Goal: Information Seeking & Learning: Understand process/instructions

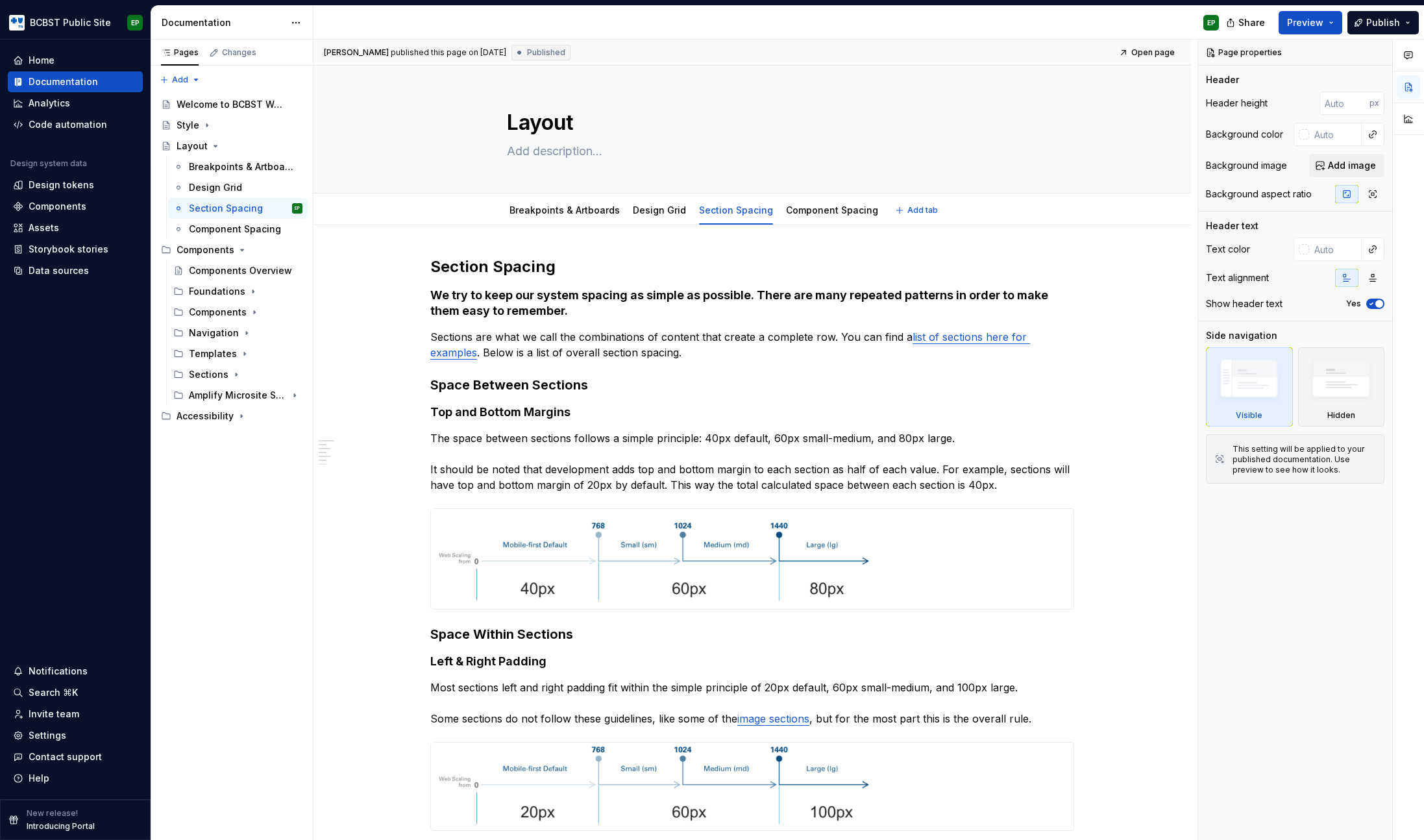
type textarea "*"
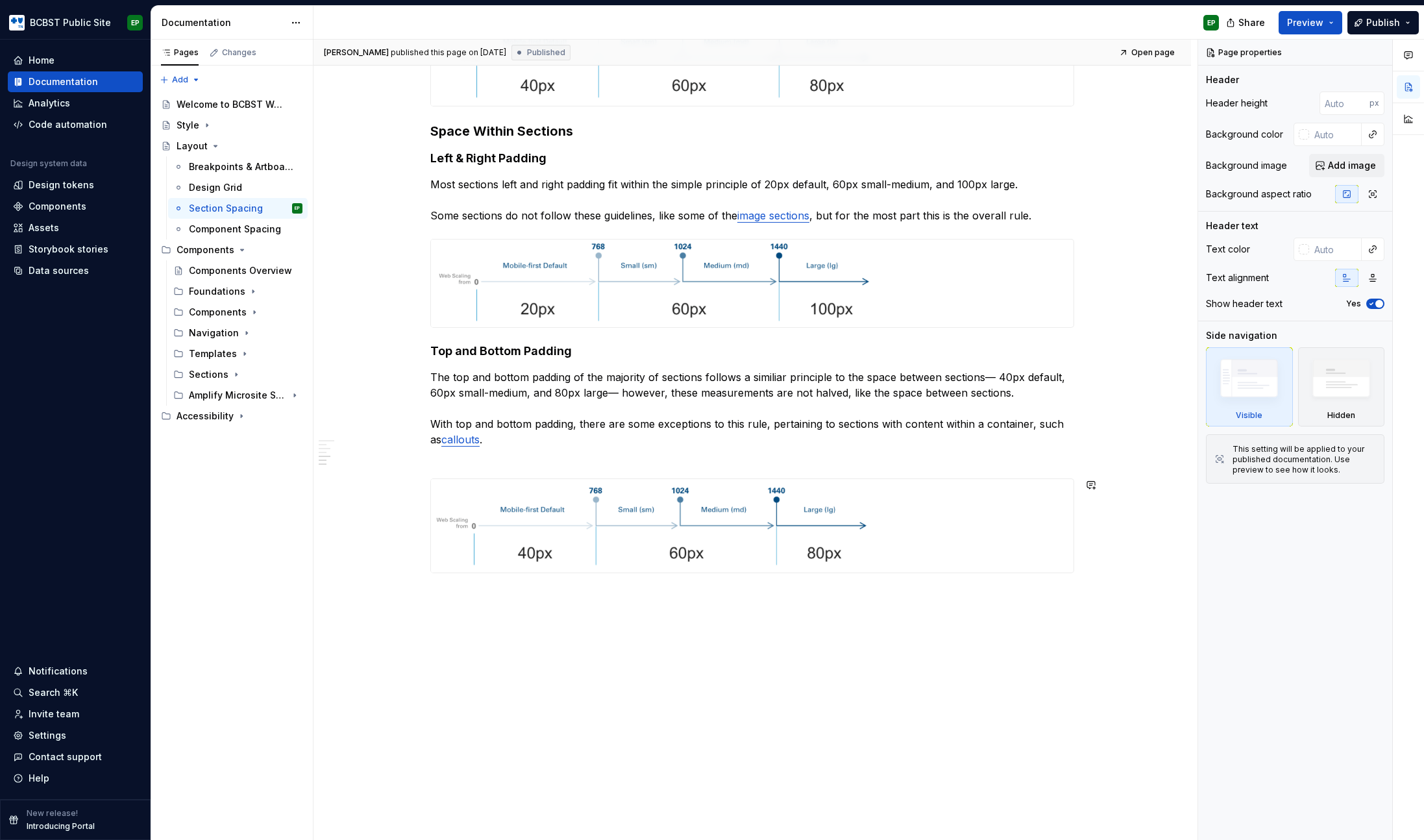
click at [512, 696] on div "Section Spacing We try to keep our system spacing as simple as possible. There …" at bounding box center [752, 281] width 878 height 1118
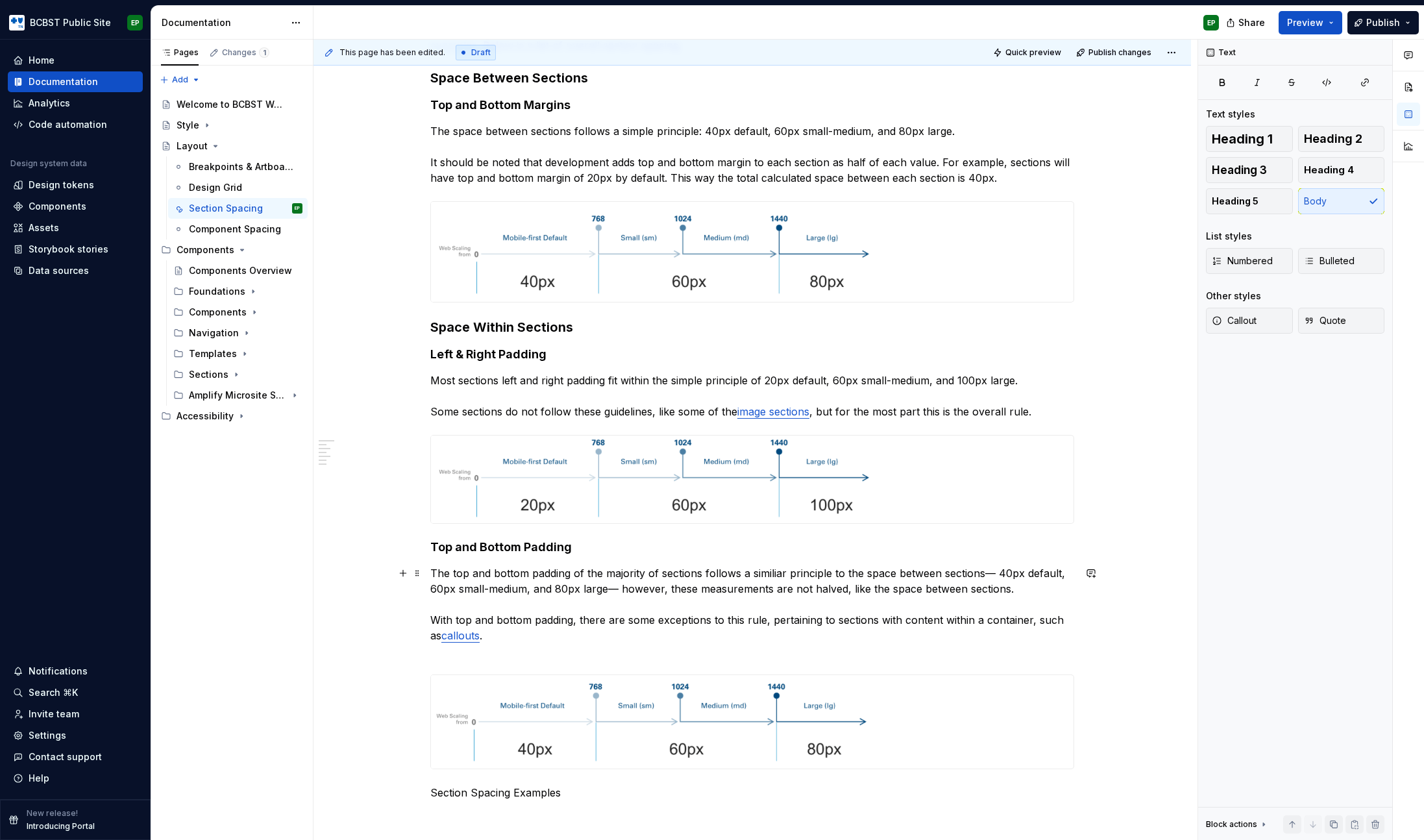
scroll to position [0, 0]
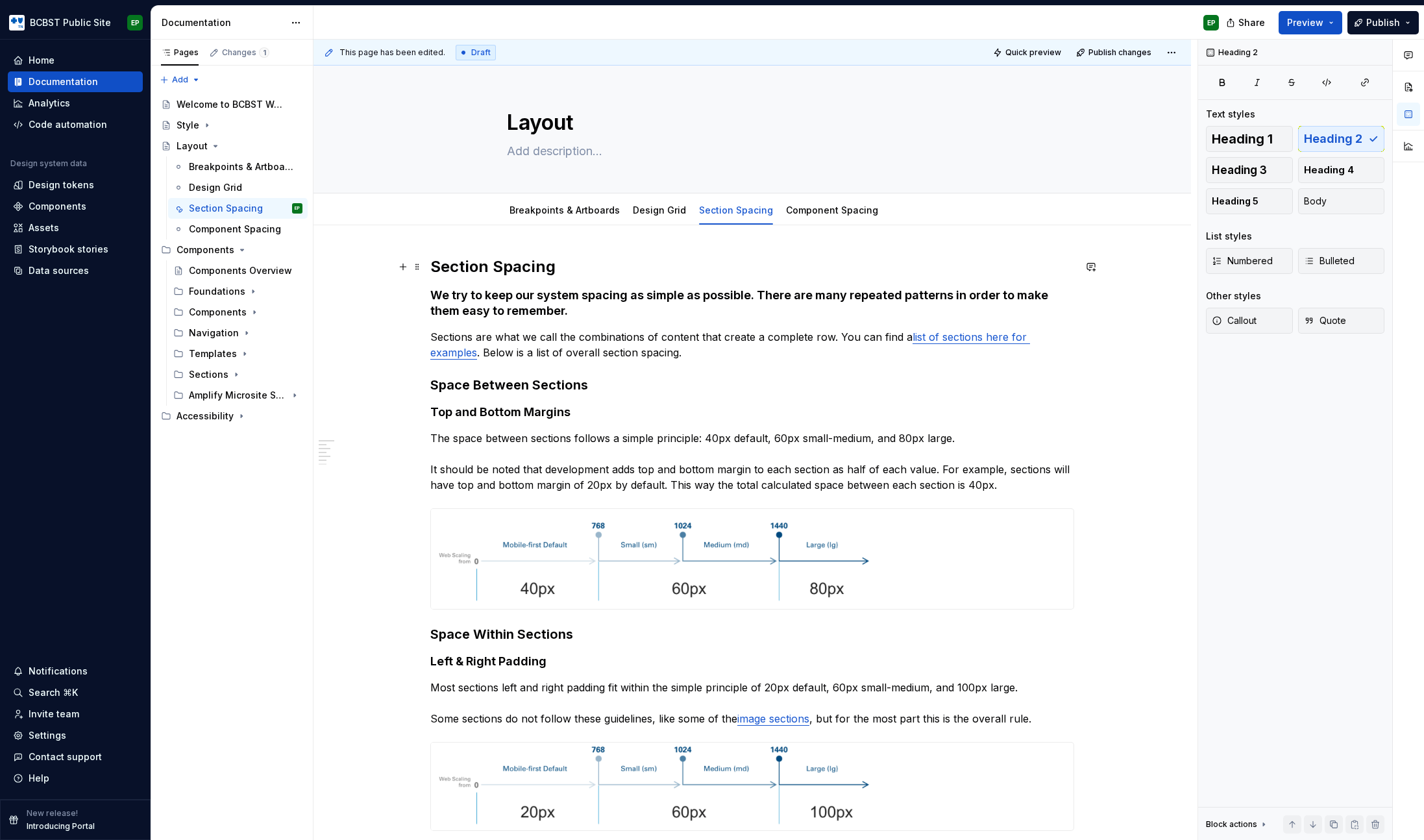
click at [528, 259] on h2 "Section Spacing" at bounding box center [752, 267] width 644 height 21
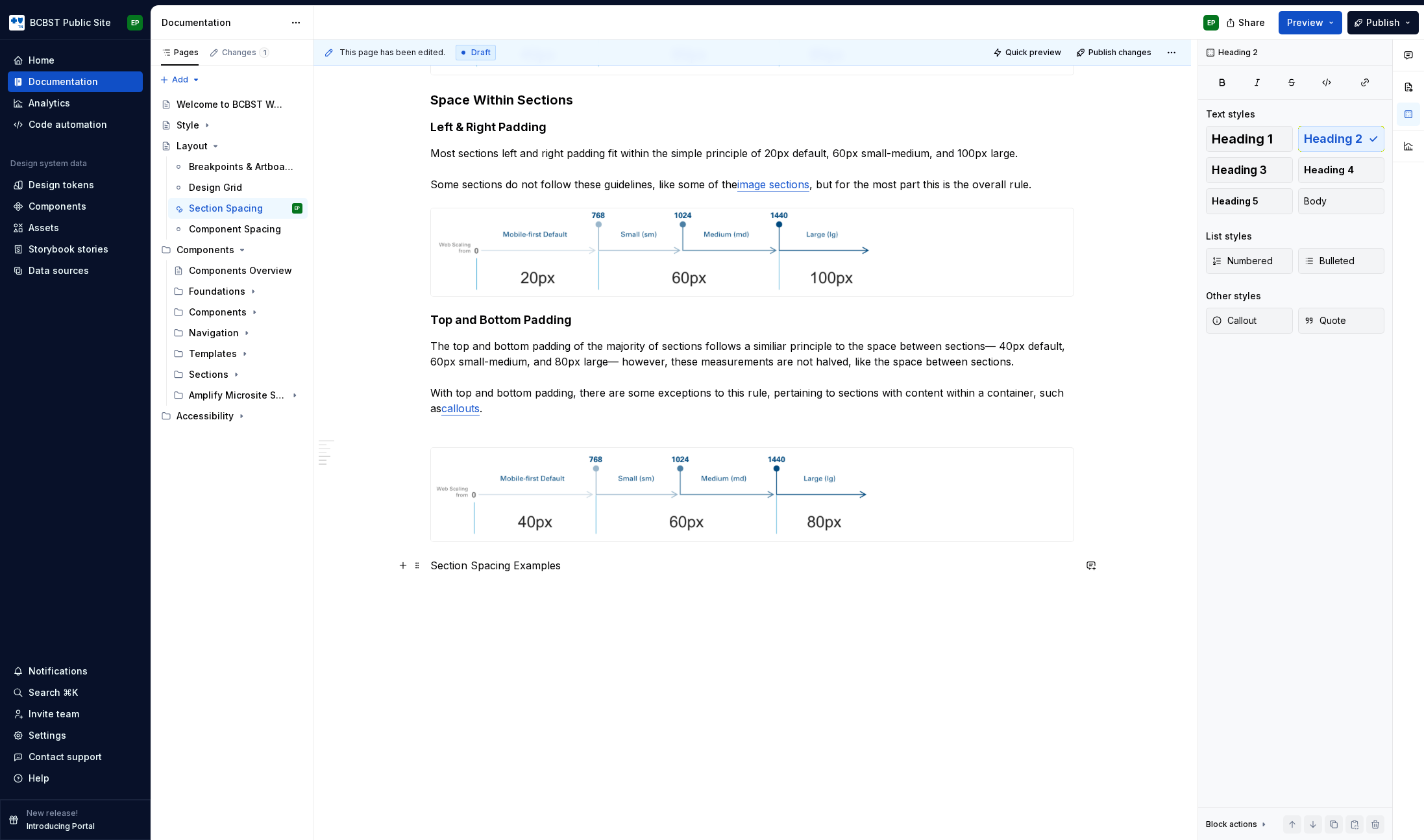
click at [528, 562] on p "Section Spacing Examples" at bounding box center [752, 565] width 644 height 16
click at [1252, 175] on span "Heading 3" at bounding box center [1239, 169] width 55 height 13
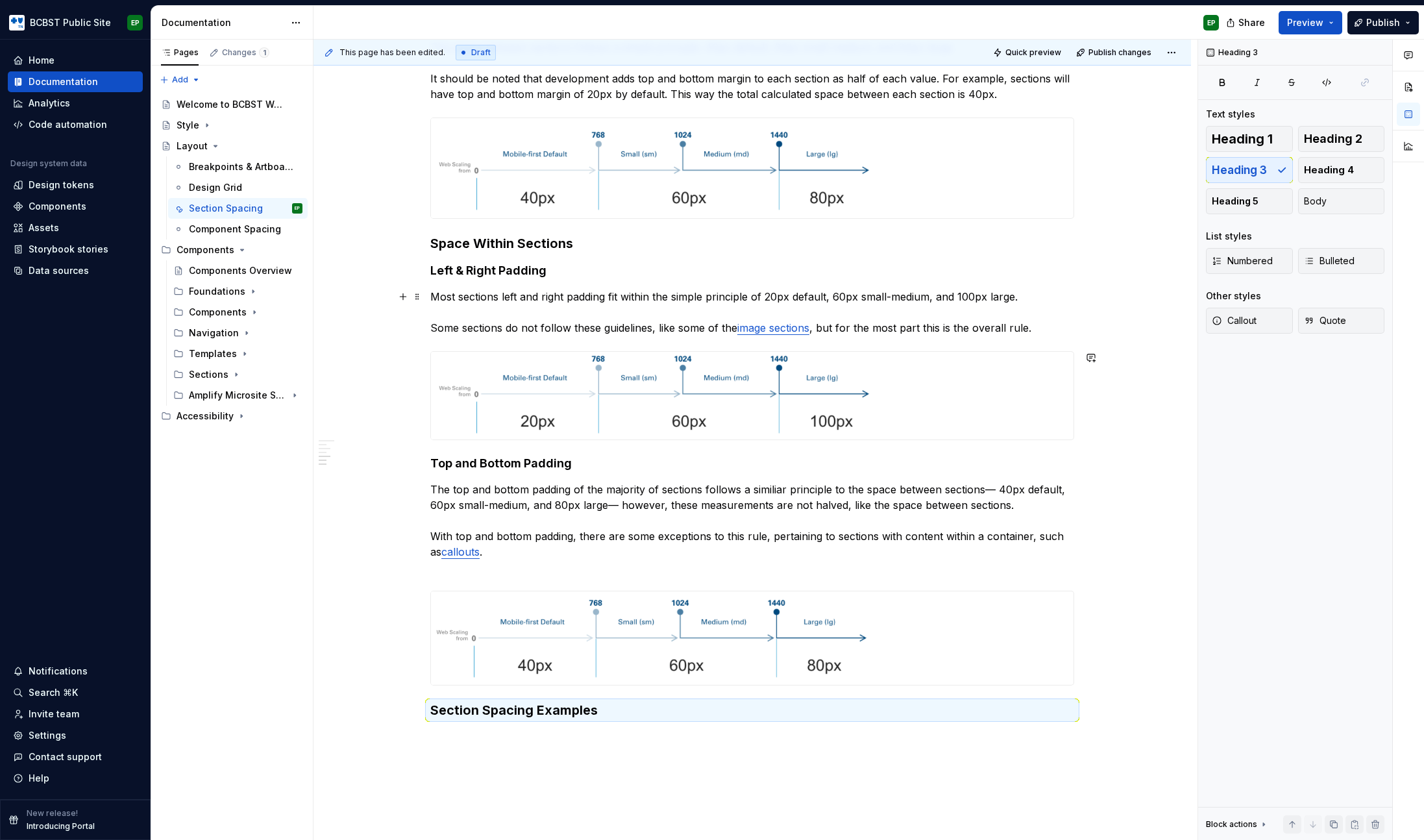
scroll to position [0, 0]
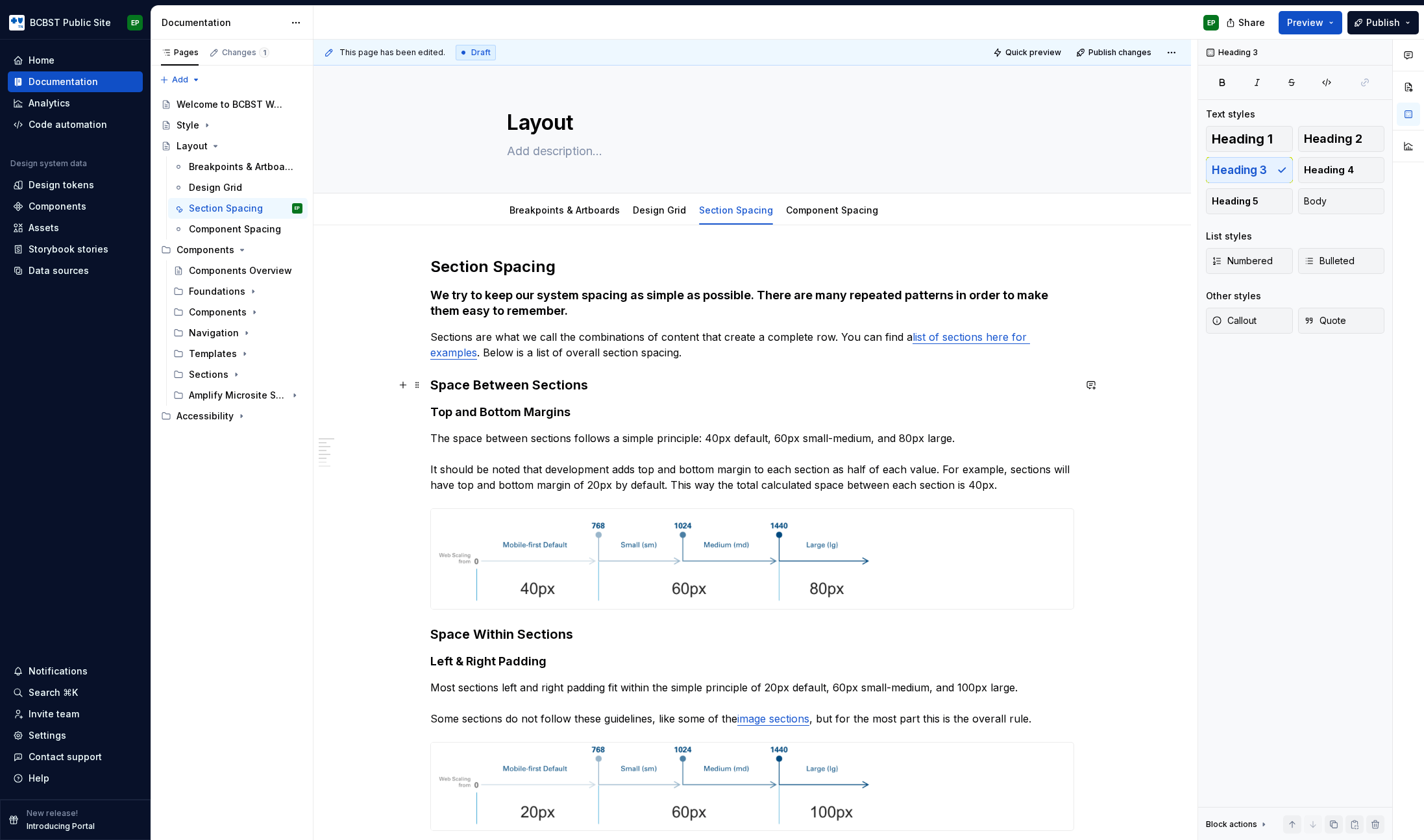
click at [507, 384] on strong "Space Between Sections" at bounding box center [509, 384] width 158 height 16
click at [502, 413] on strong "Top and Bottom Margins" at bounding box center [500, 412] width 140 height 14
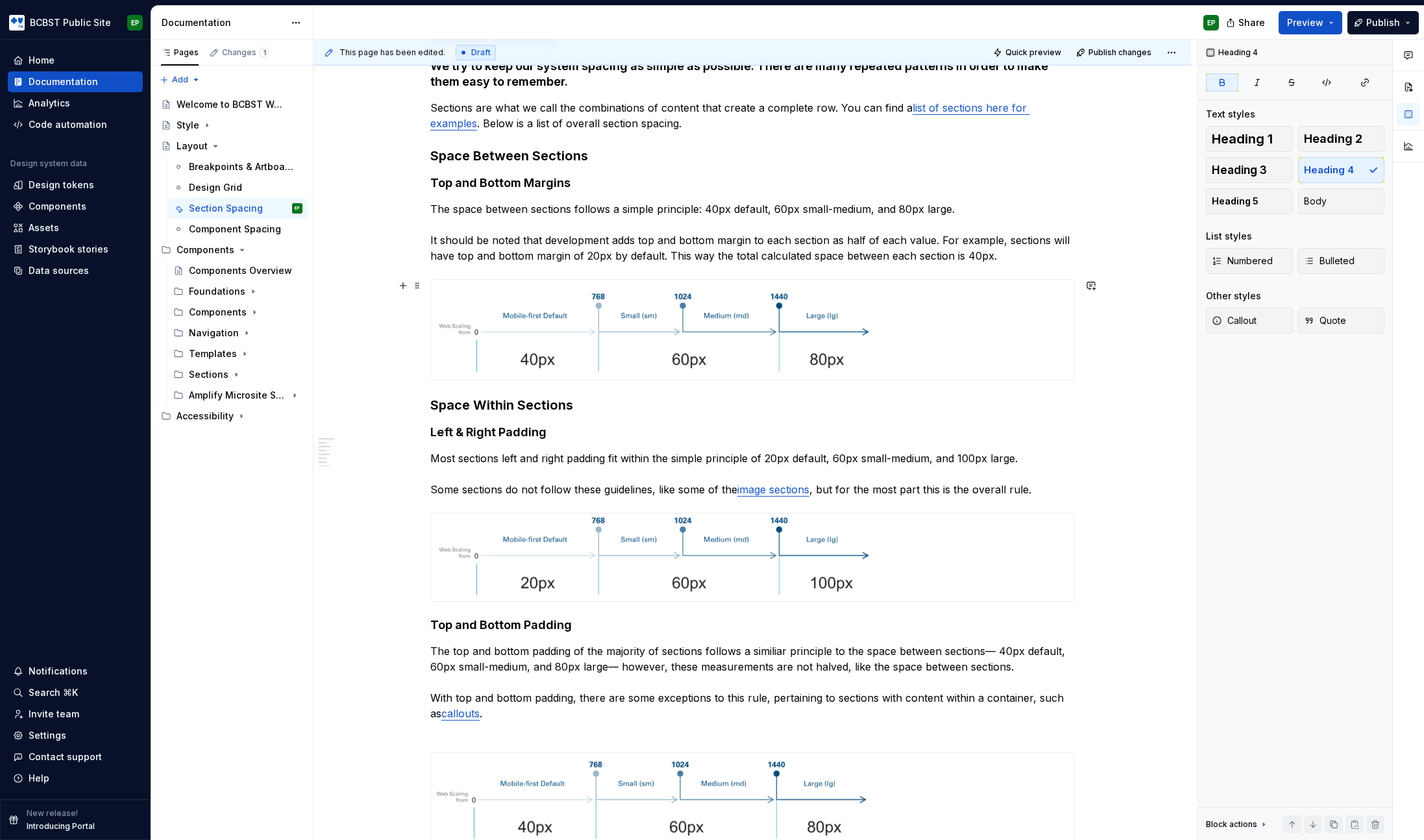
scroll to position [537, 0]
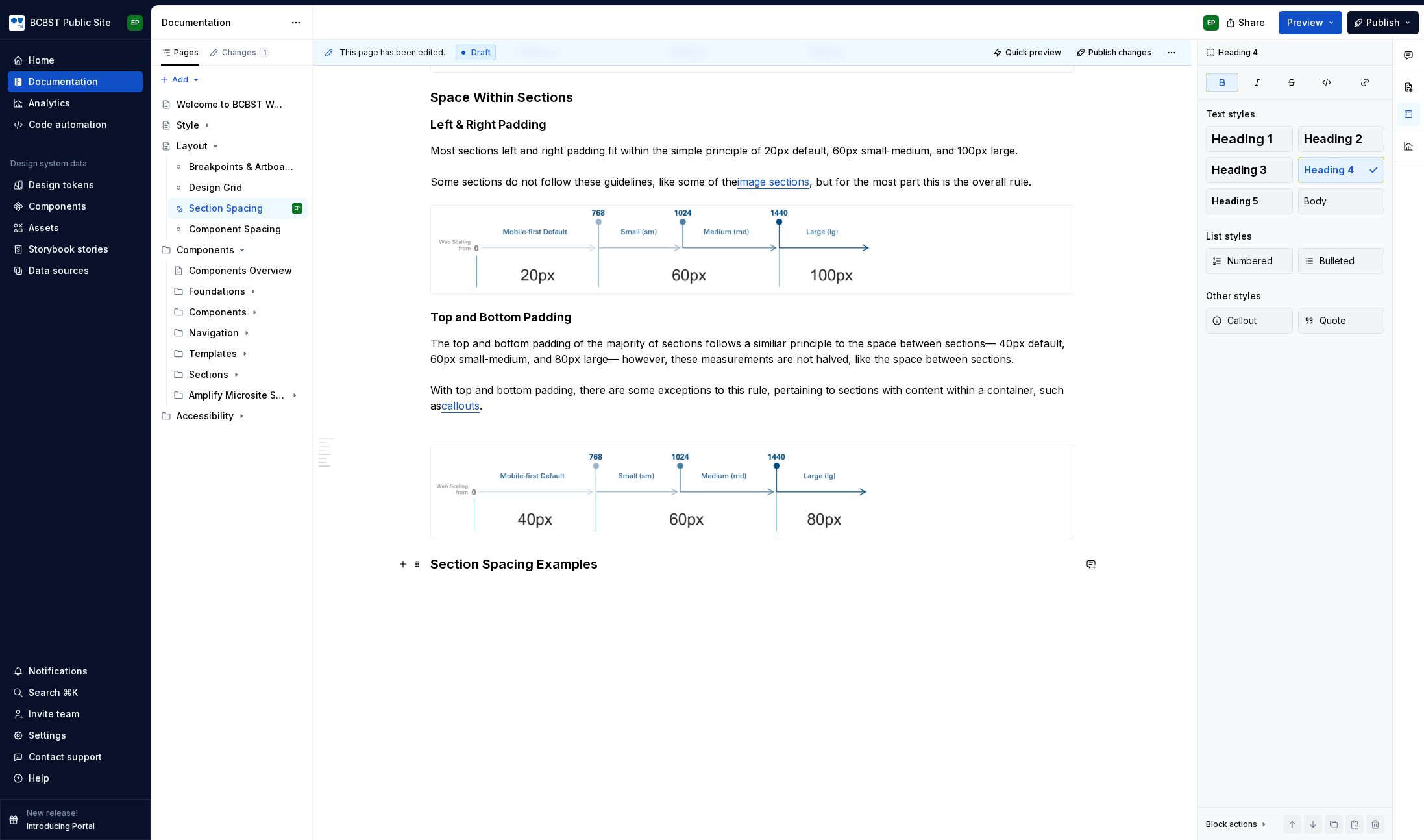
click at [548, 566] on h3 "Section Spacing Examples" at bounding box center [752, 564] width 644 height 18
click at [1326, 135] on span "Heading 2" at bounding box center [1334, 138] width 59 height 13
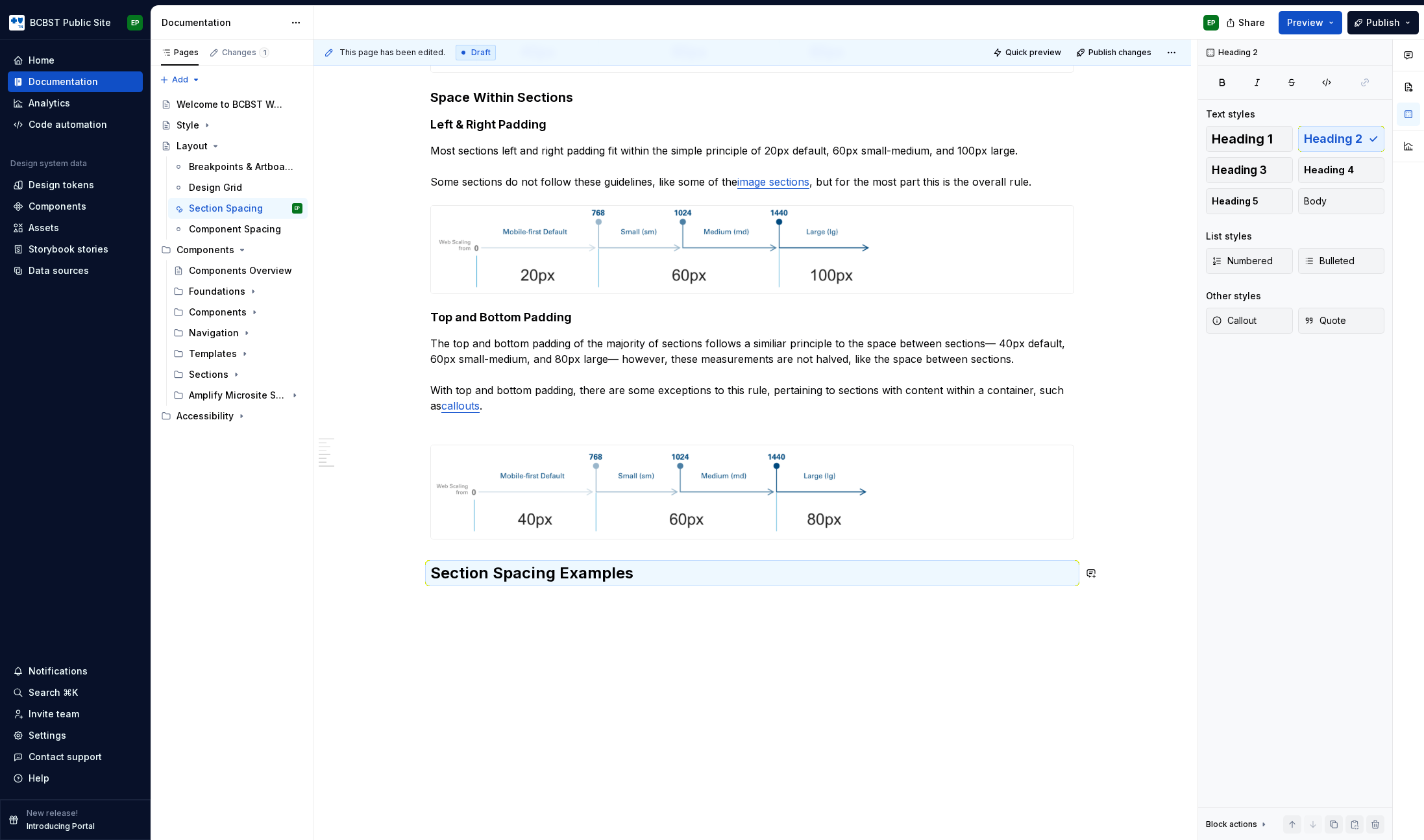
click at [659, 602] on div "Section Spacing We try to keep our system spacing as simple as possible. There …" at bounding box center [752, 270] width 878 height 1163
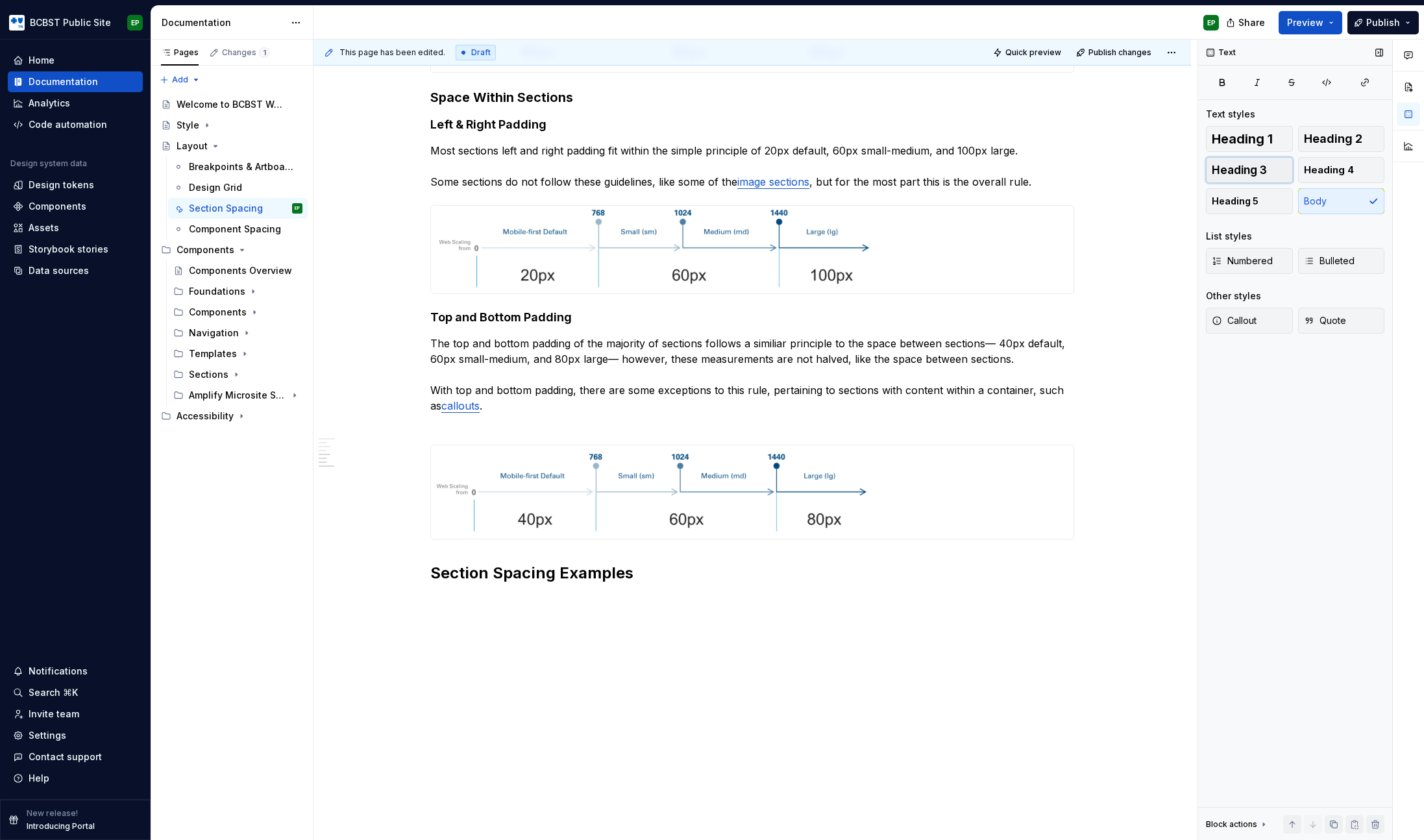
click at [1268, 162] on button "Heading 3" at bounding box center [1249, 170] width 87 height 26
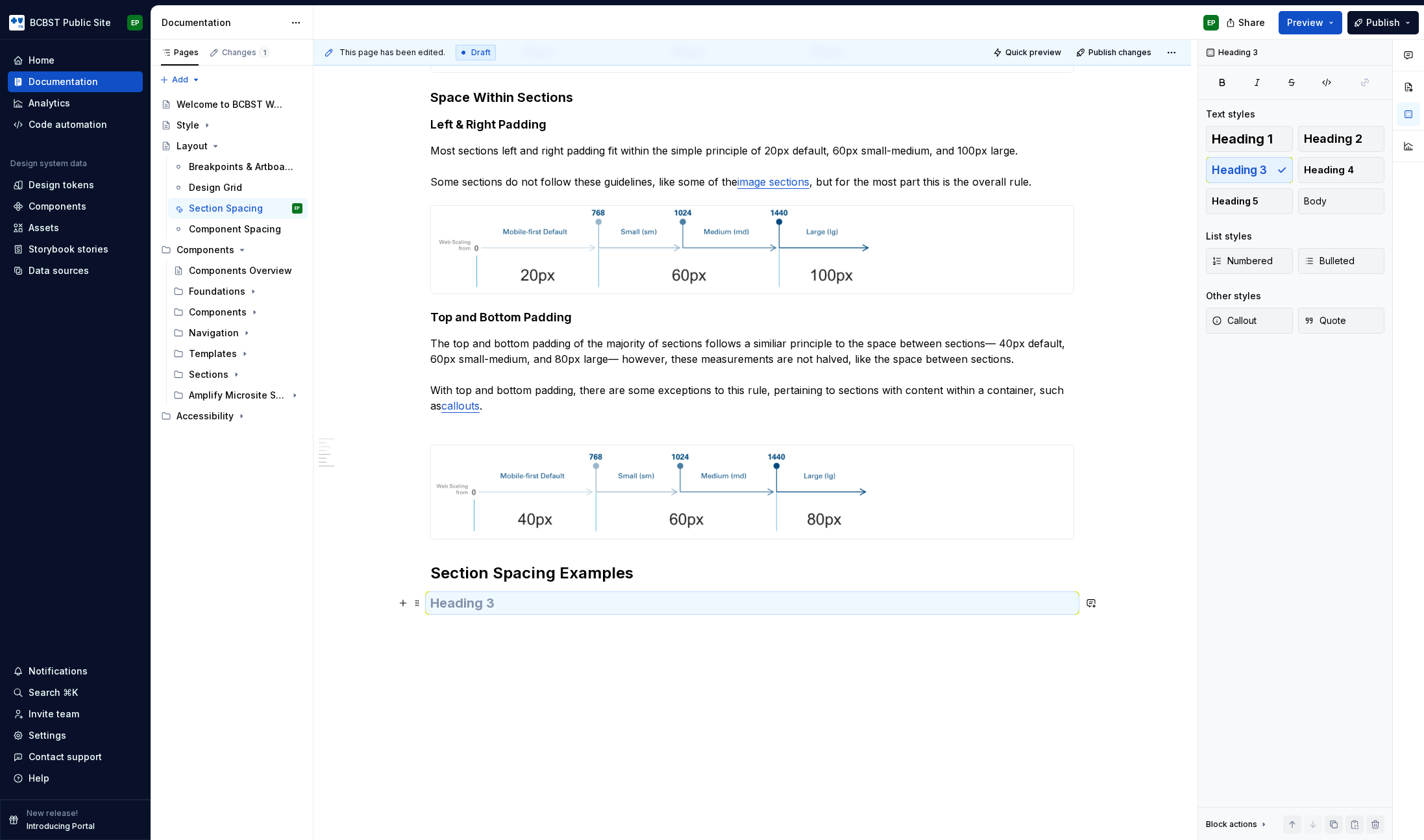
click at [534, 608] on h3 at bounding box center [752, 603] width 644 height 18
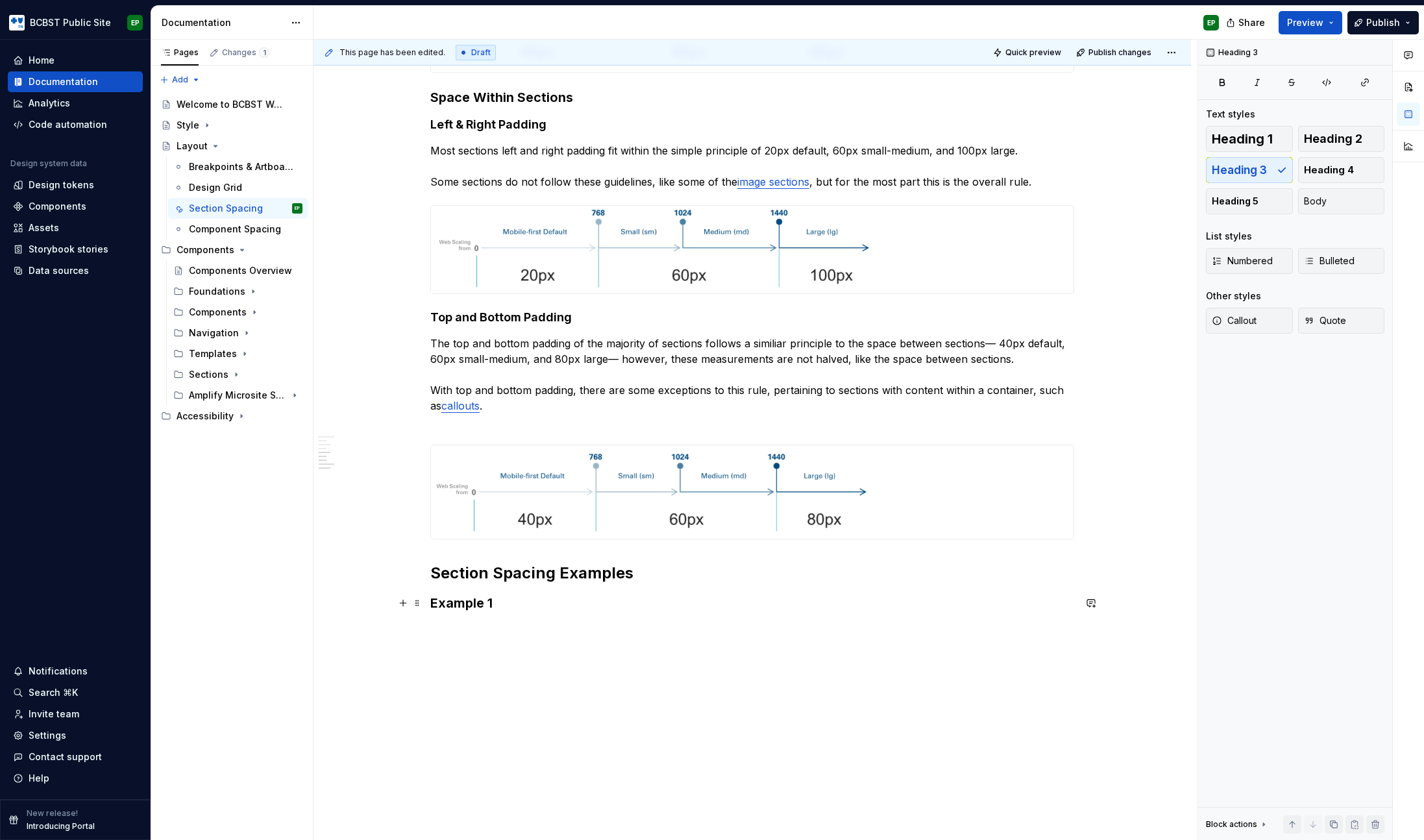
click at [500, 603] on h3 "Example 1" at bounding box center [752, 603] width 644 height 18
click at [491, 632] on p at bounding box center [752, 630] width 644 height 16
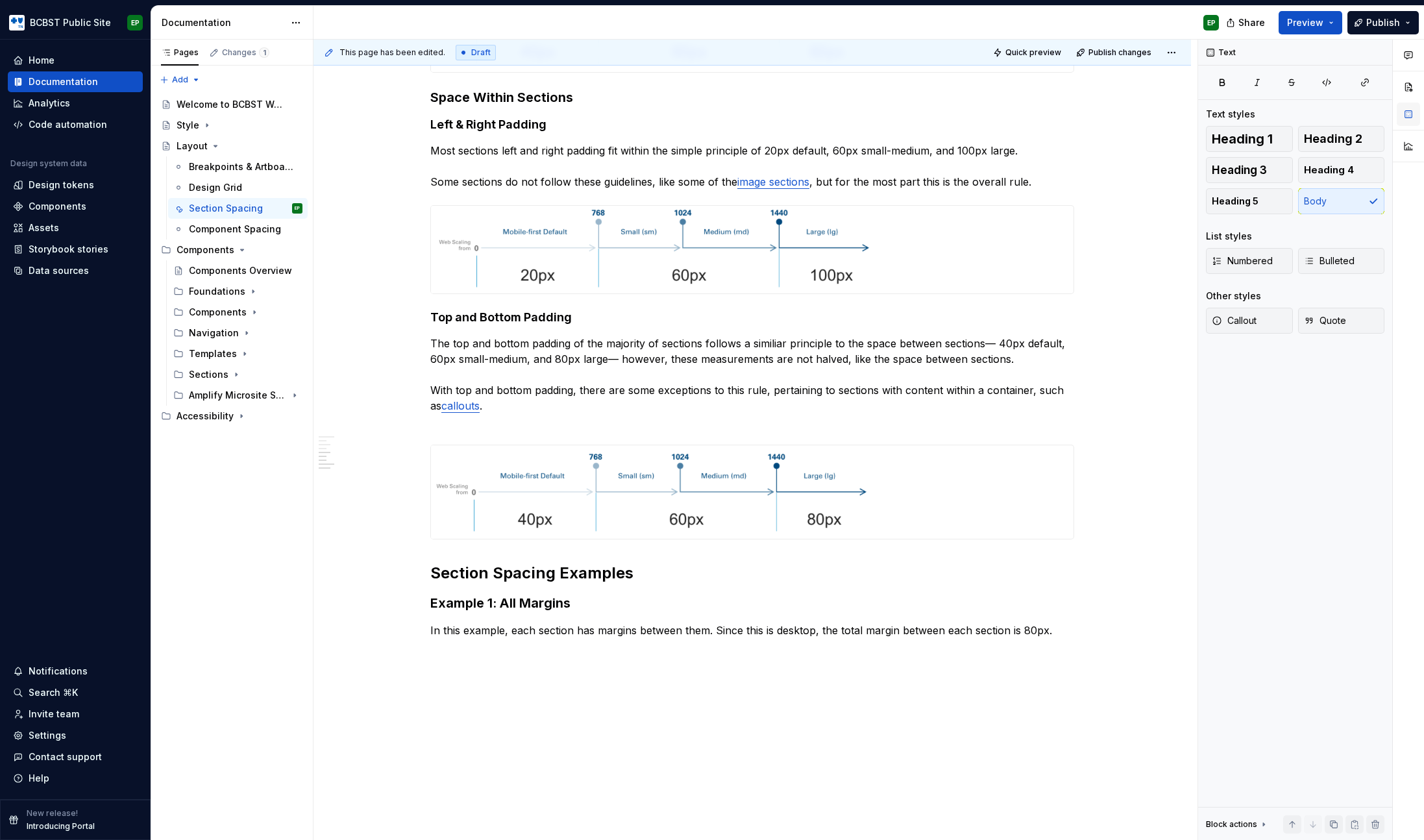
type textarea "*"
